Goal: Navigation & Orientation: Find specific page/section

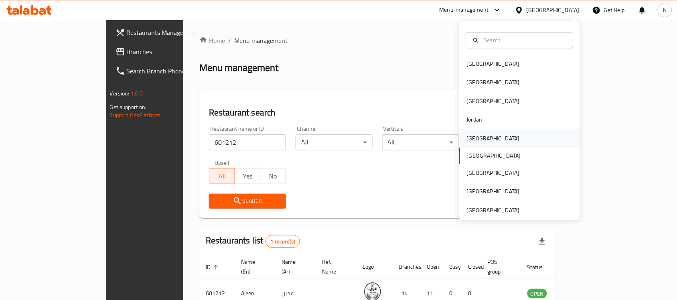
click at [476, 141] on div "[GEOGRAPHIC_DATA]" at bounding box center [493, 138] width 66 height 18
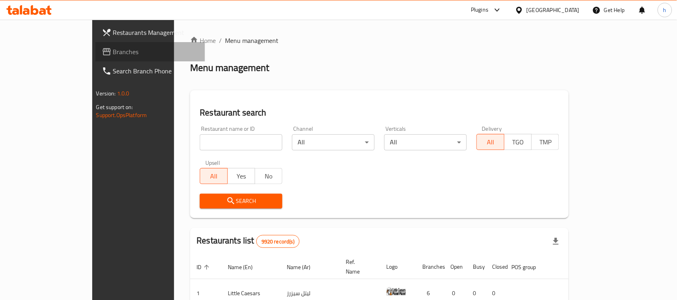
click at [113, 47] on span "Branches" at bounding box center [156, 52] width 86 height 10
